Goal: Task Accomplishment & Management: Manage account settings

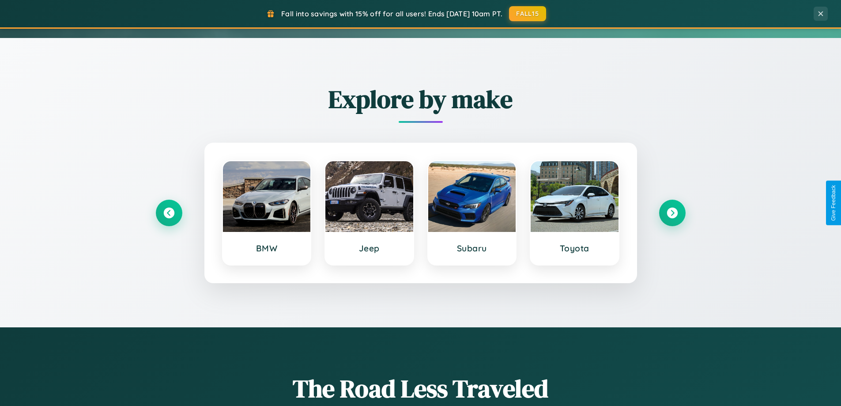
scroll to position [380, 0]
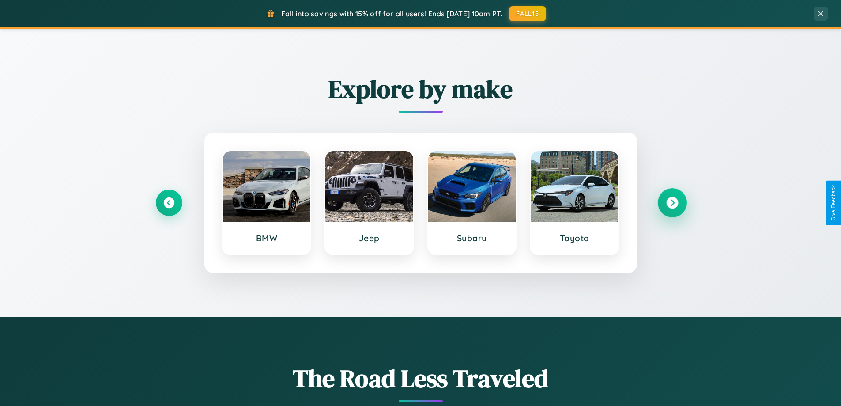
click at [672, 203] on icon at bounding box center [672, 203] width 12 height 12
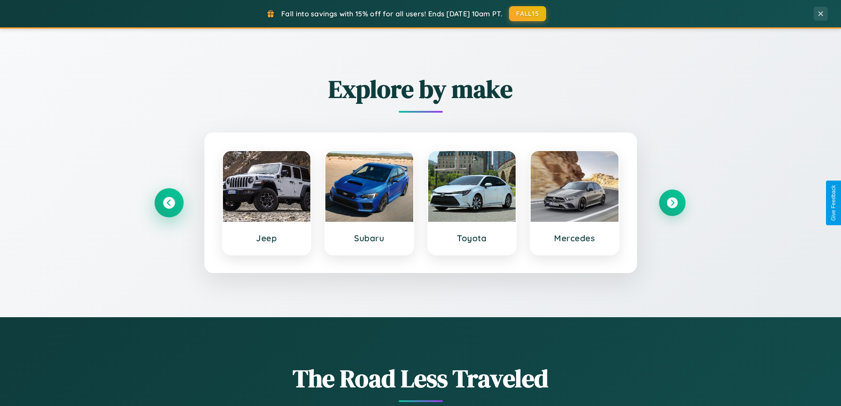
click at [169, 203] on icon at bounding box center [169, 203] width 12 height 12
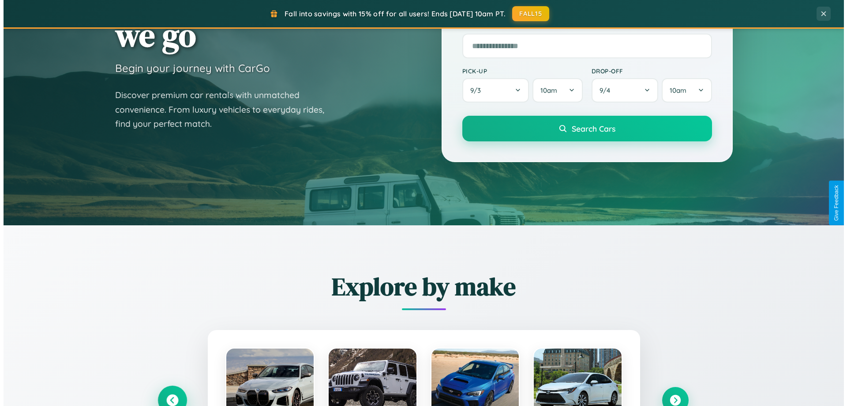
scroll to position [0, 0]
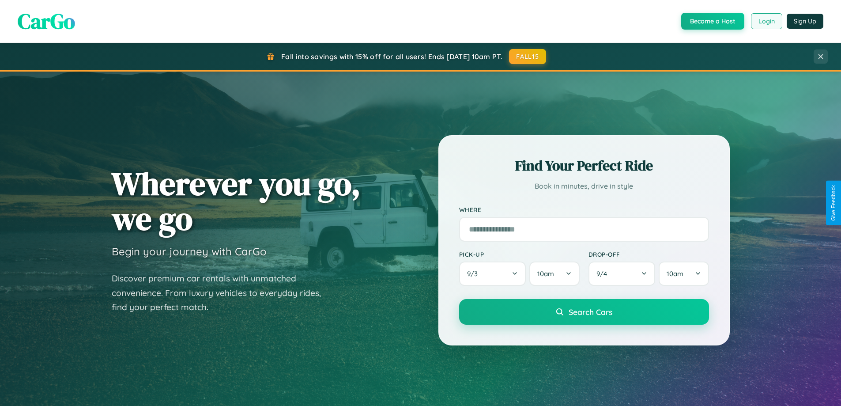
click at [766, 21] on button "Login" at bounding box center [766, 21] width 31 height 16
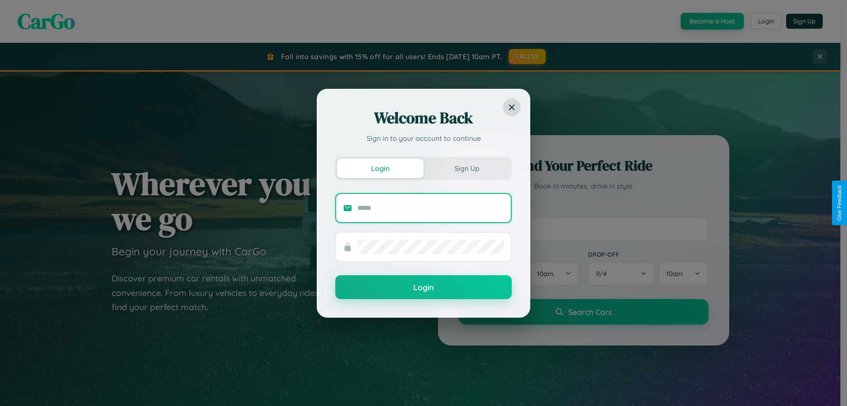
click at [431, 207] on input "text" at bounding box center [430, 208] width 147 height 14
type input "**********"
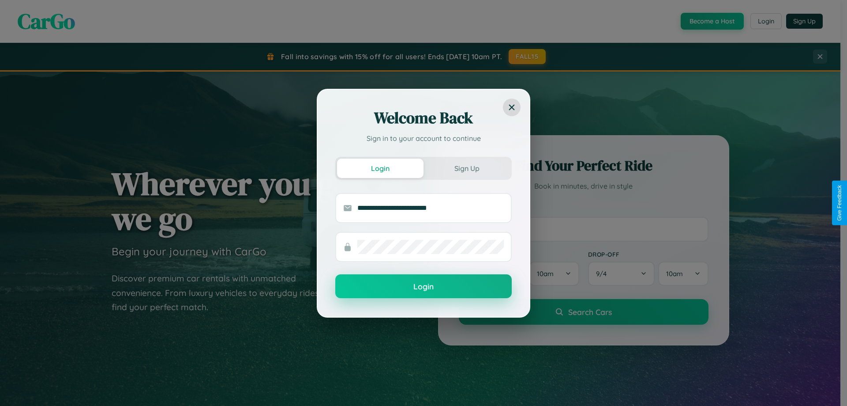
click at [424, 286] on button "Login" at bounding box center [423, 286] width 177 height 24
